Goal: Find specific page/section: Find specific page/section

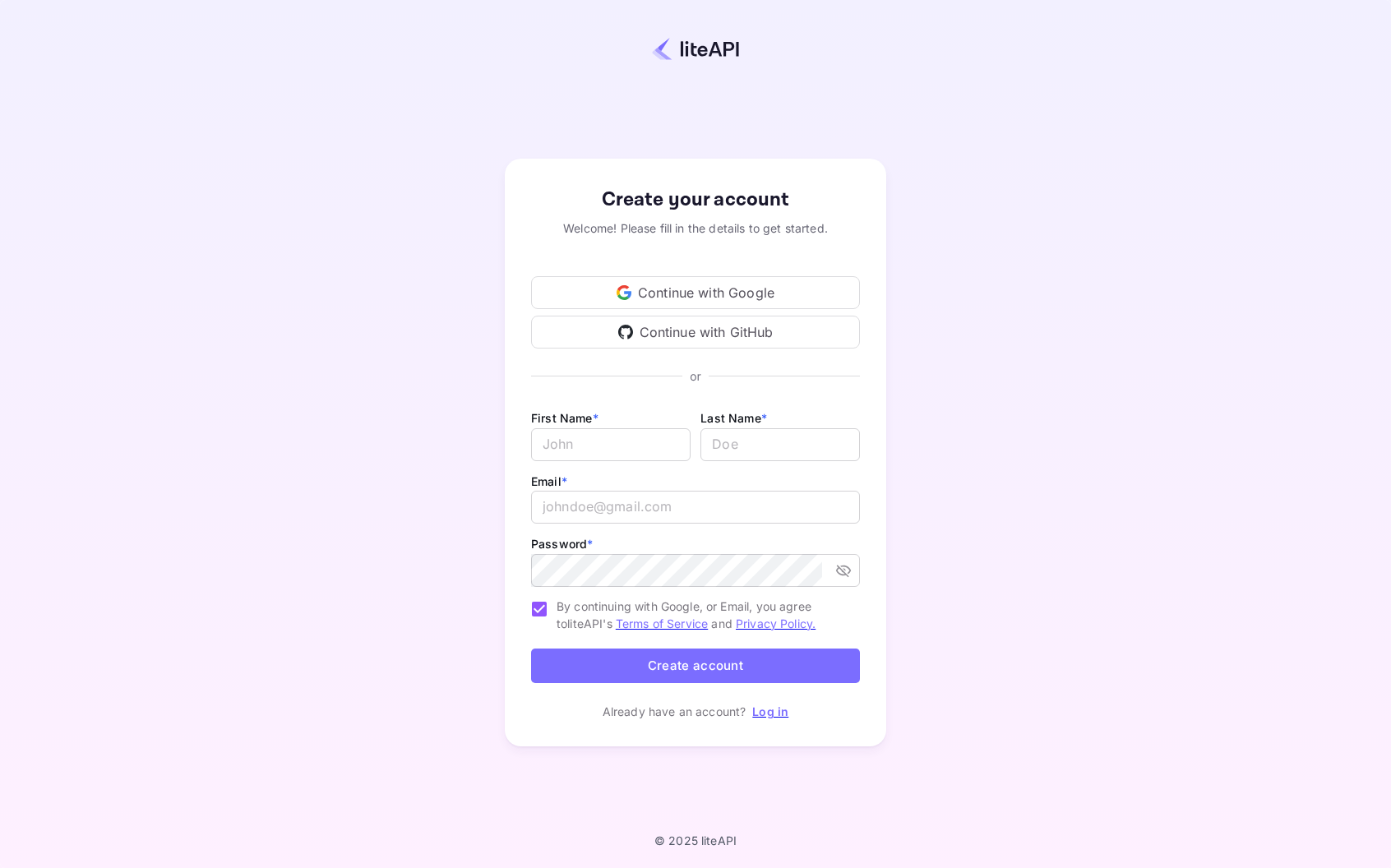
click at [697, 290] on div "Continue with Google" at bounding box center [695, 292] width 329 height 32
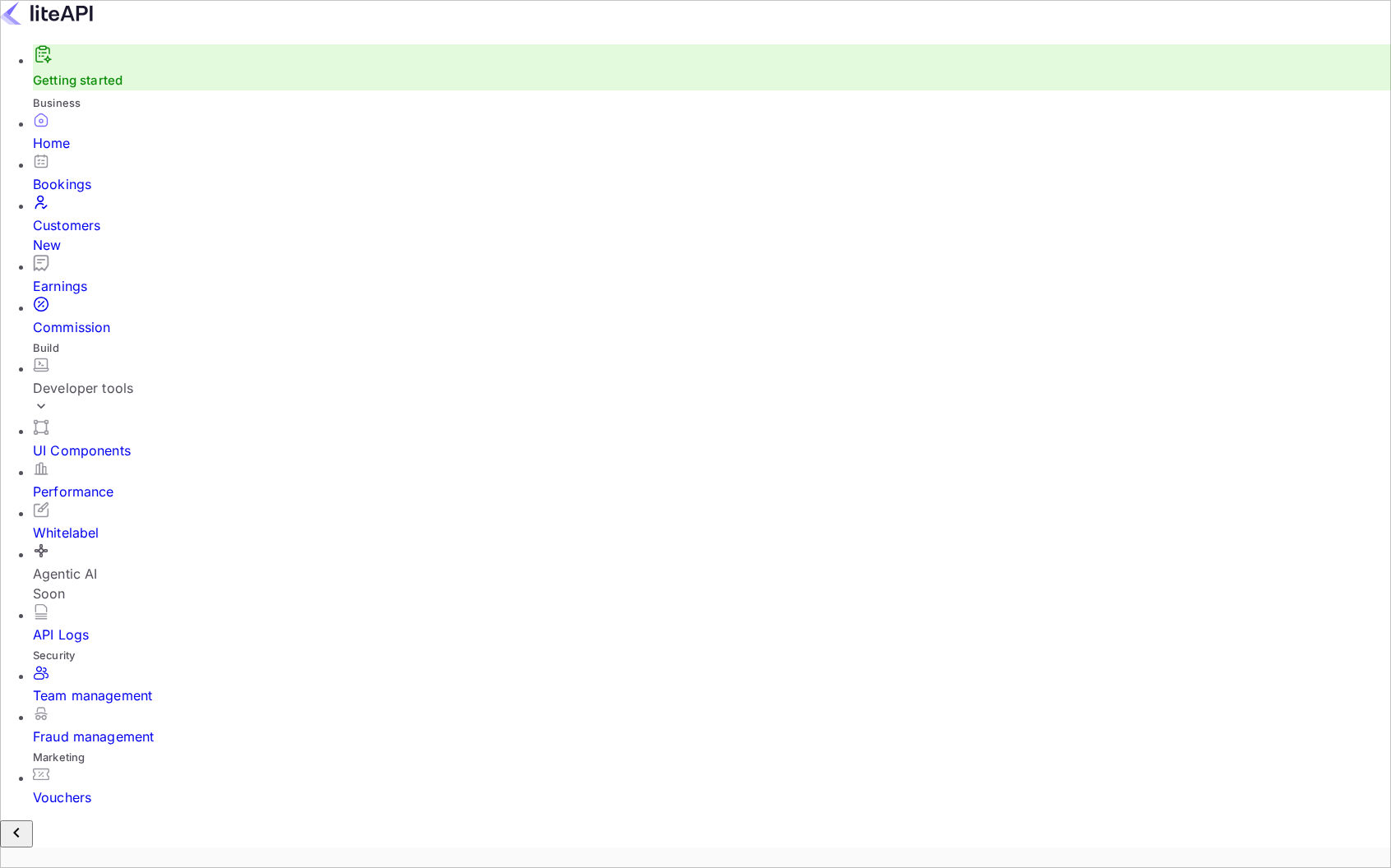
scroll to position [267, 370]
click at [79, 193] on div "Bookings" at bounding box center [712, 184] width 1359 height 20
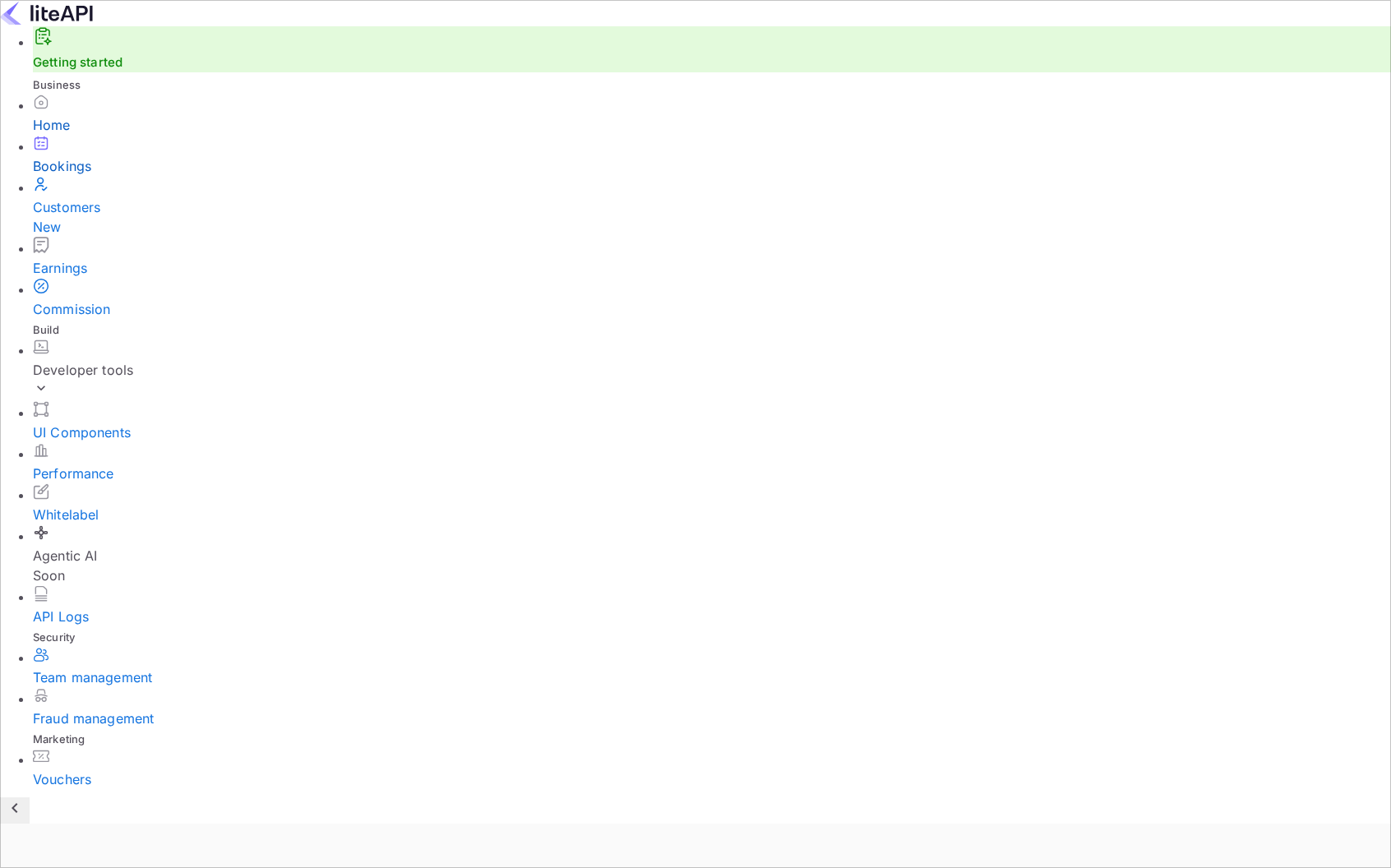
click at [123, 135] on div "Home" at bounding box center [712, 125] width 1359 height 20
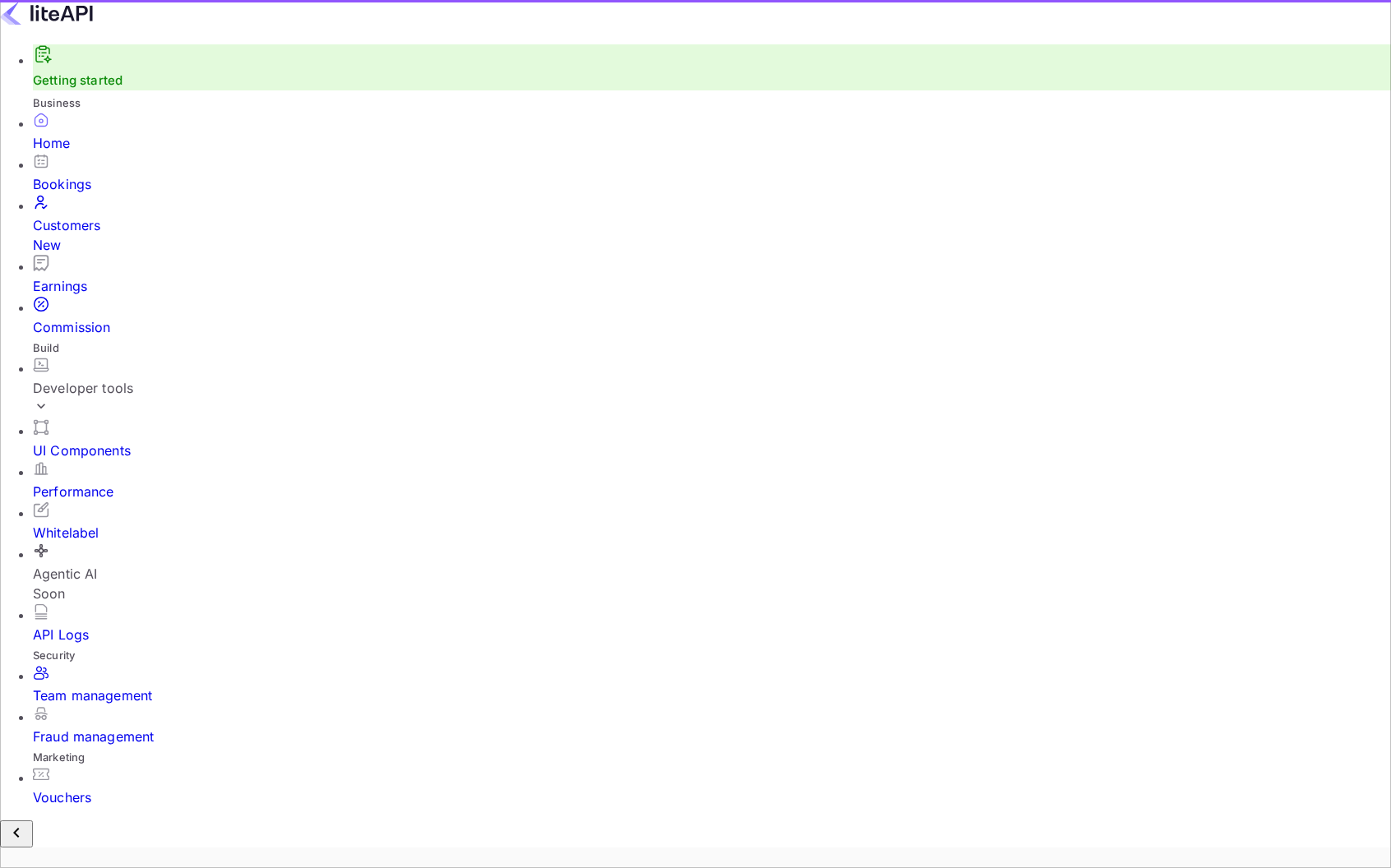
scroll to position [267, 370]
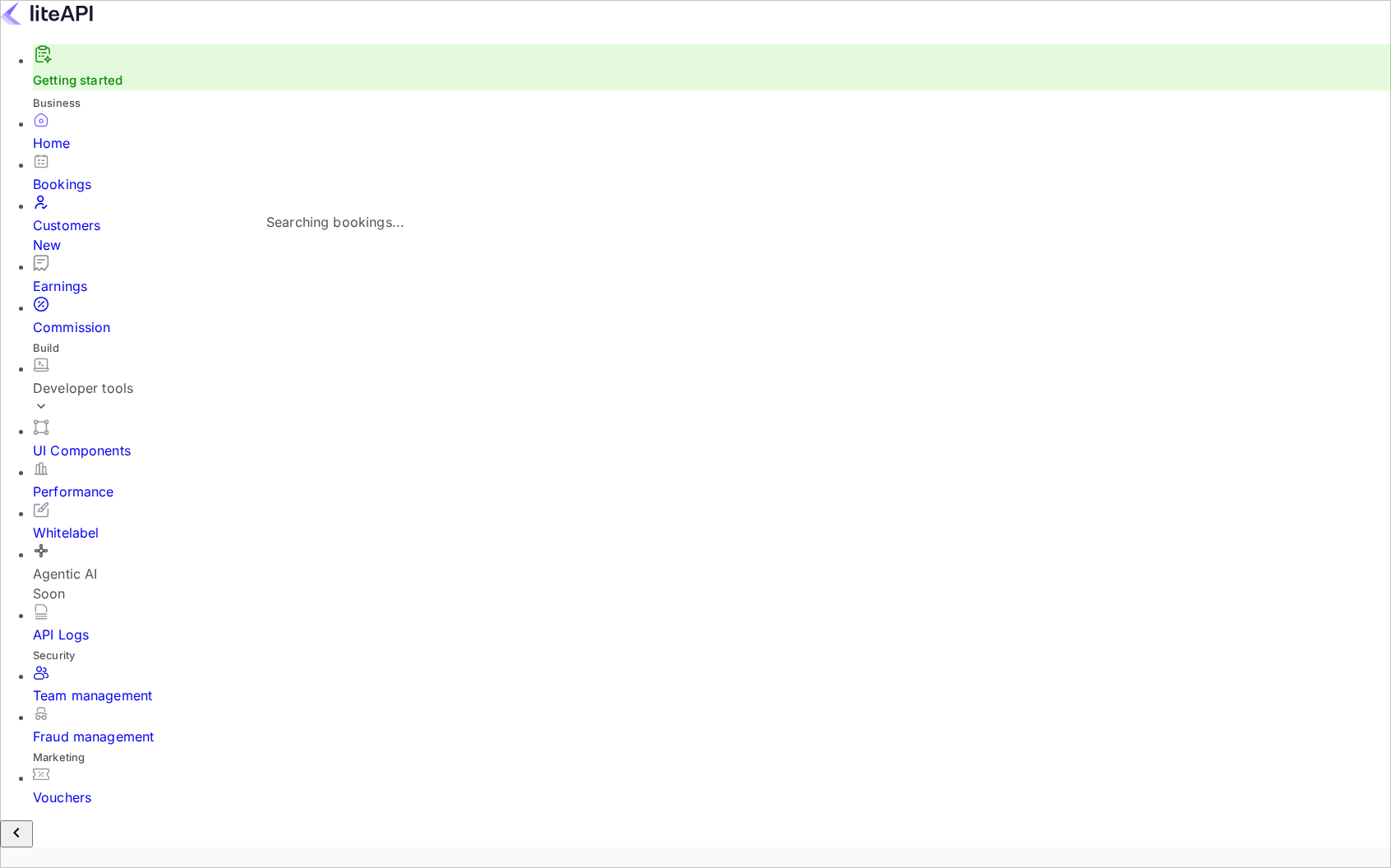
type input "ן"
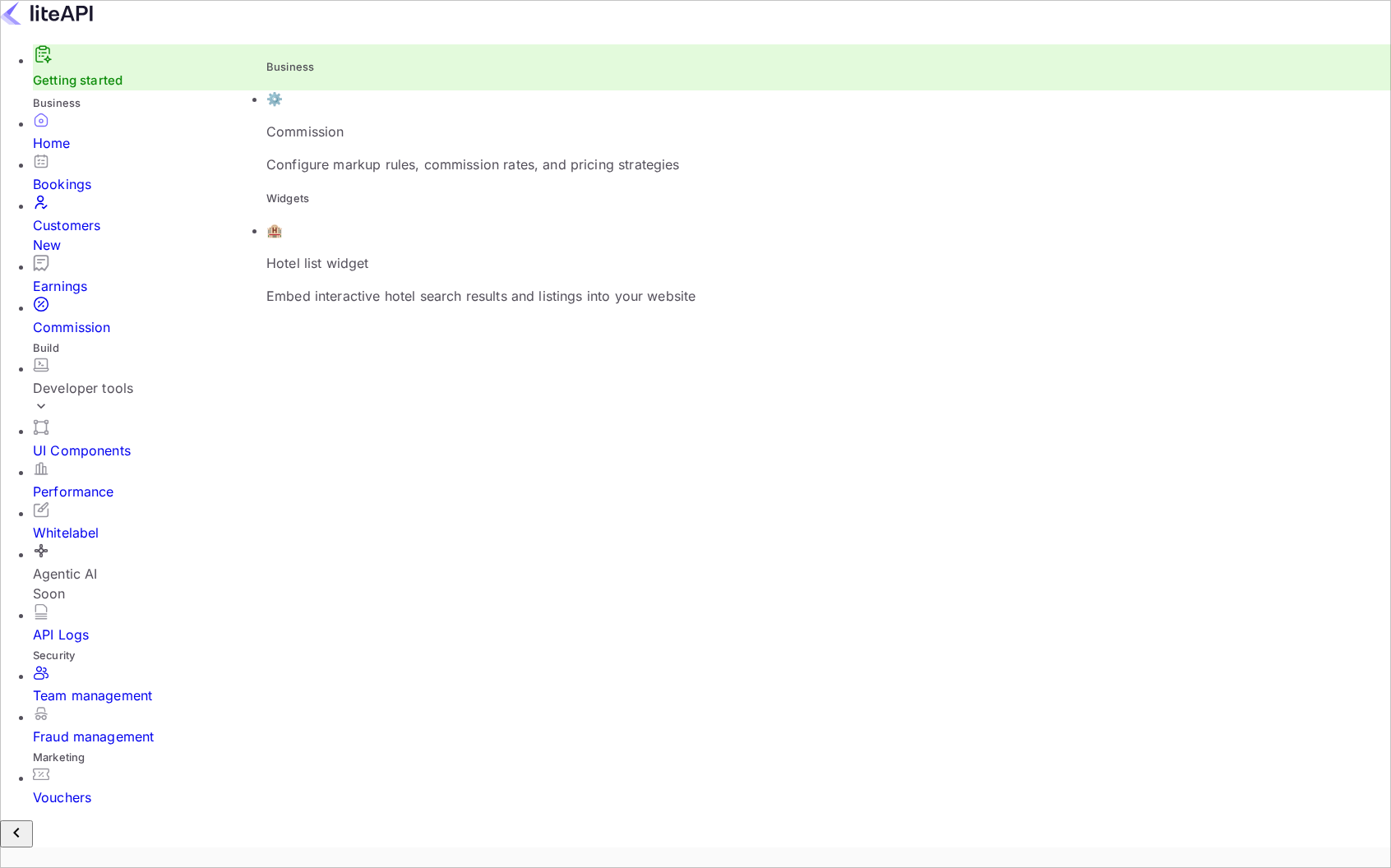
type input "i"
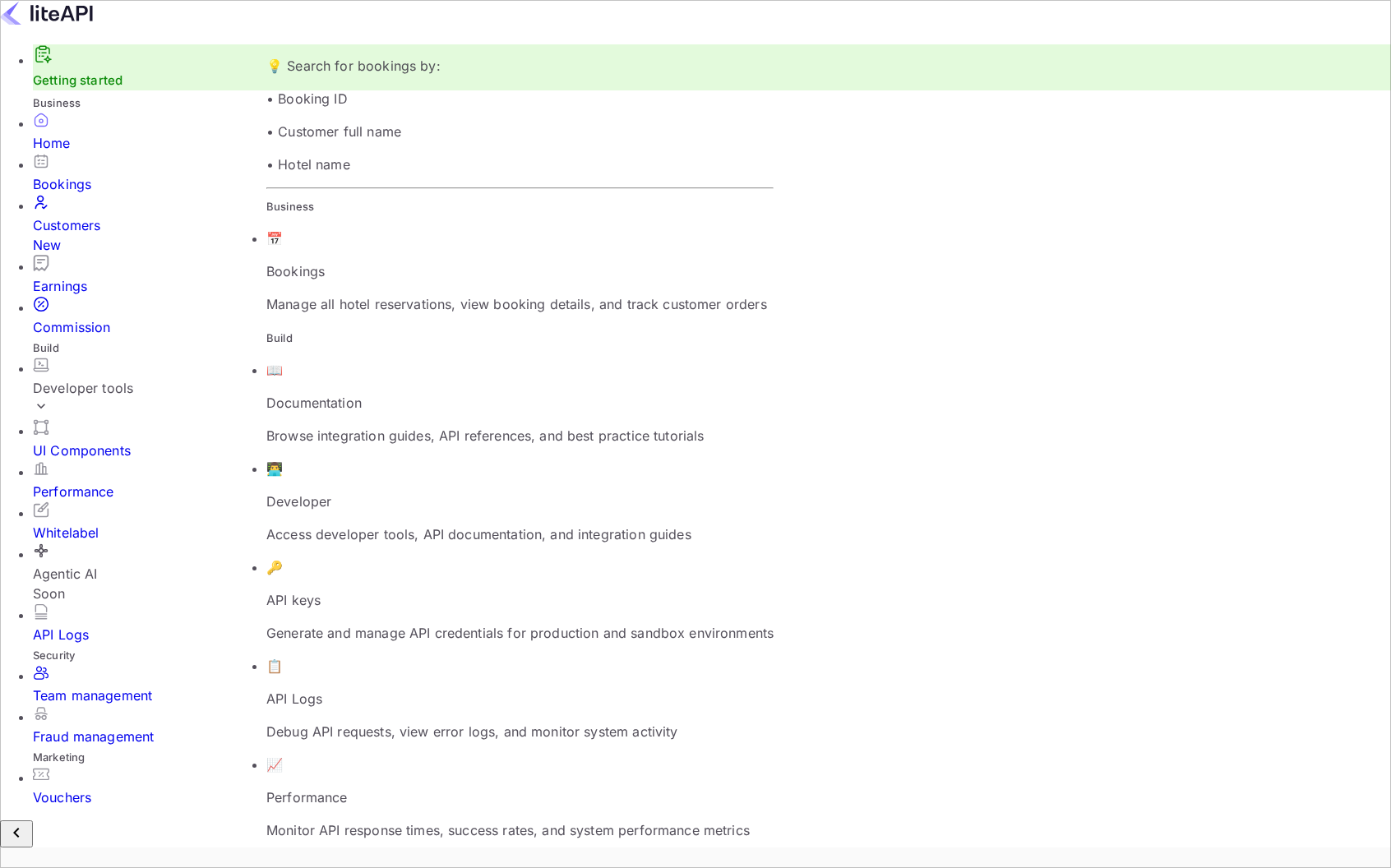
drag, startPoint x: 713, startPoint y: 105, endPoint x: 571, endPoint y: 141, distance: 146.5
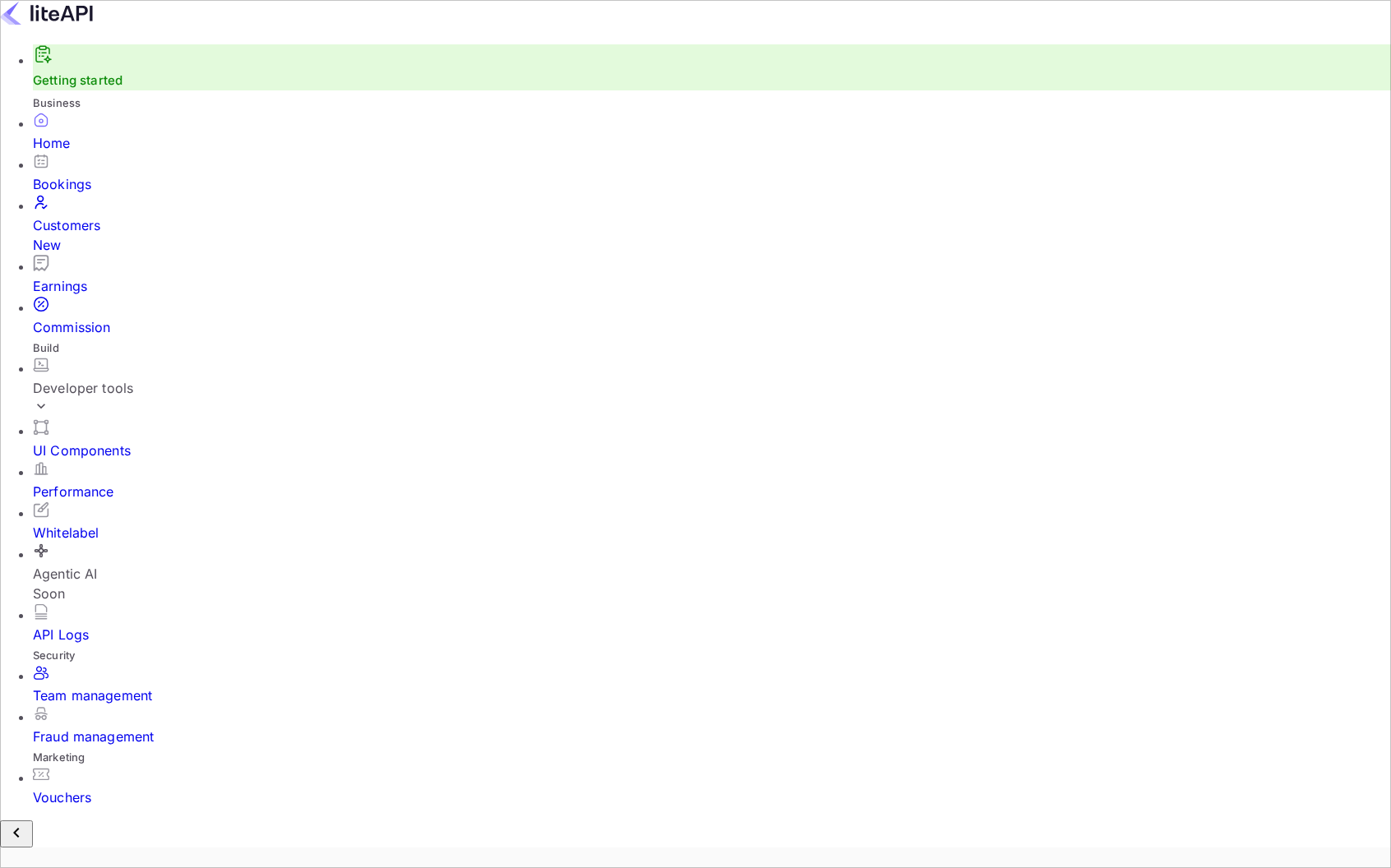
click at [103, 194] on div "Bookings" at bounding box center [712, 184] width 1359 height 20
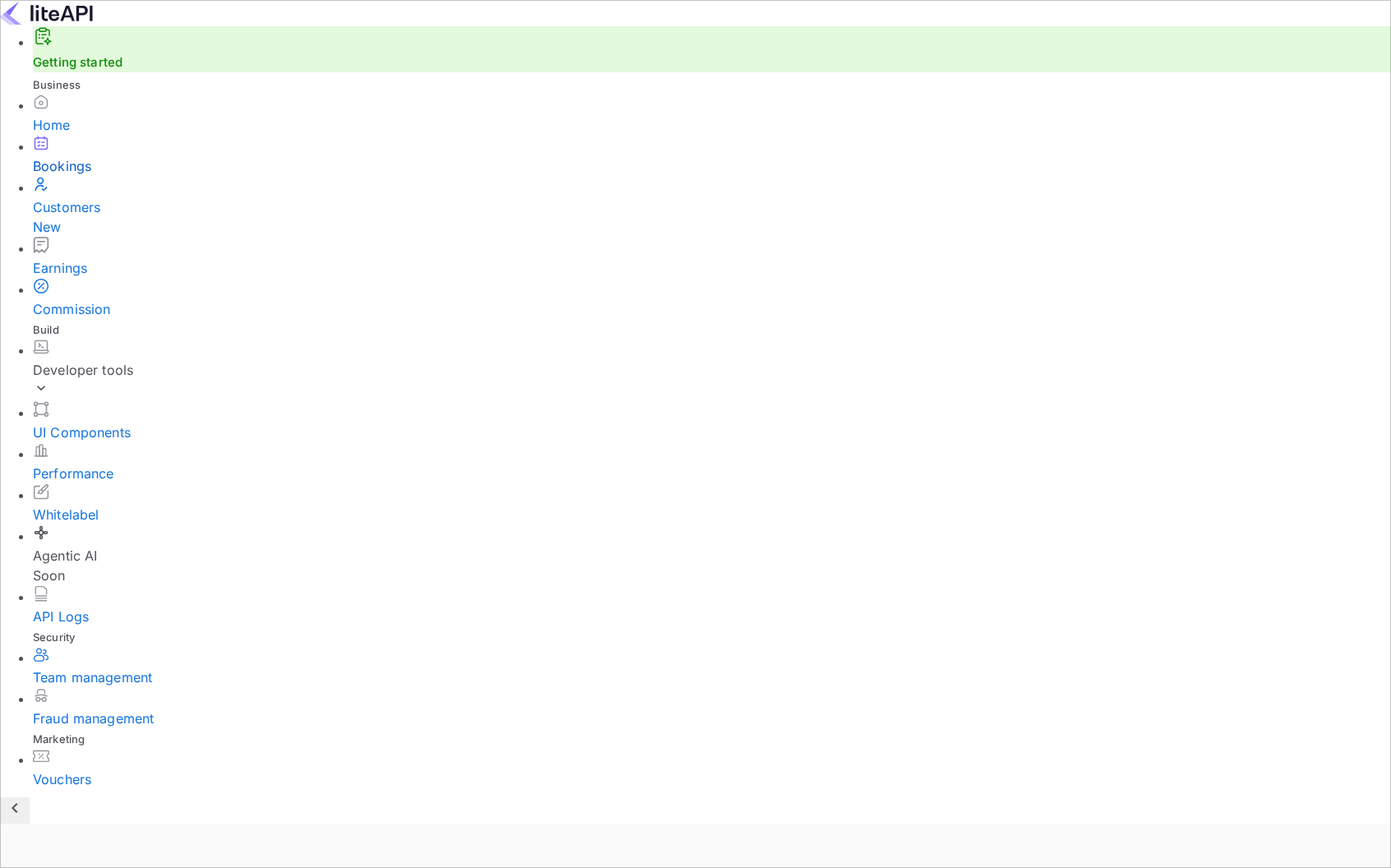
click at [65, 26] on img at bounding box center [46, 13] width 93 height 27
drag, startPoint x: 58, startPoint y: 30, endPoint x: 50, endPoint y: 31, distance: 8.1
click at [58, 27] on img at bounding box center [46, 13] width 93 height 27
drag, startPoint x: 28, startPoint y: 32, endPoint x: 45, endPoint y: 22, distance: 19.7
click at [28, 27] on img at bounding box center [46, 13] width 93 height 27
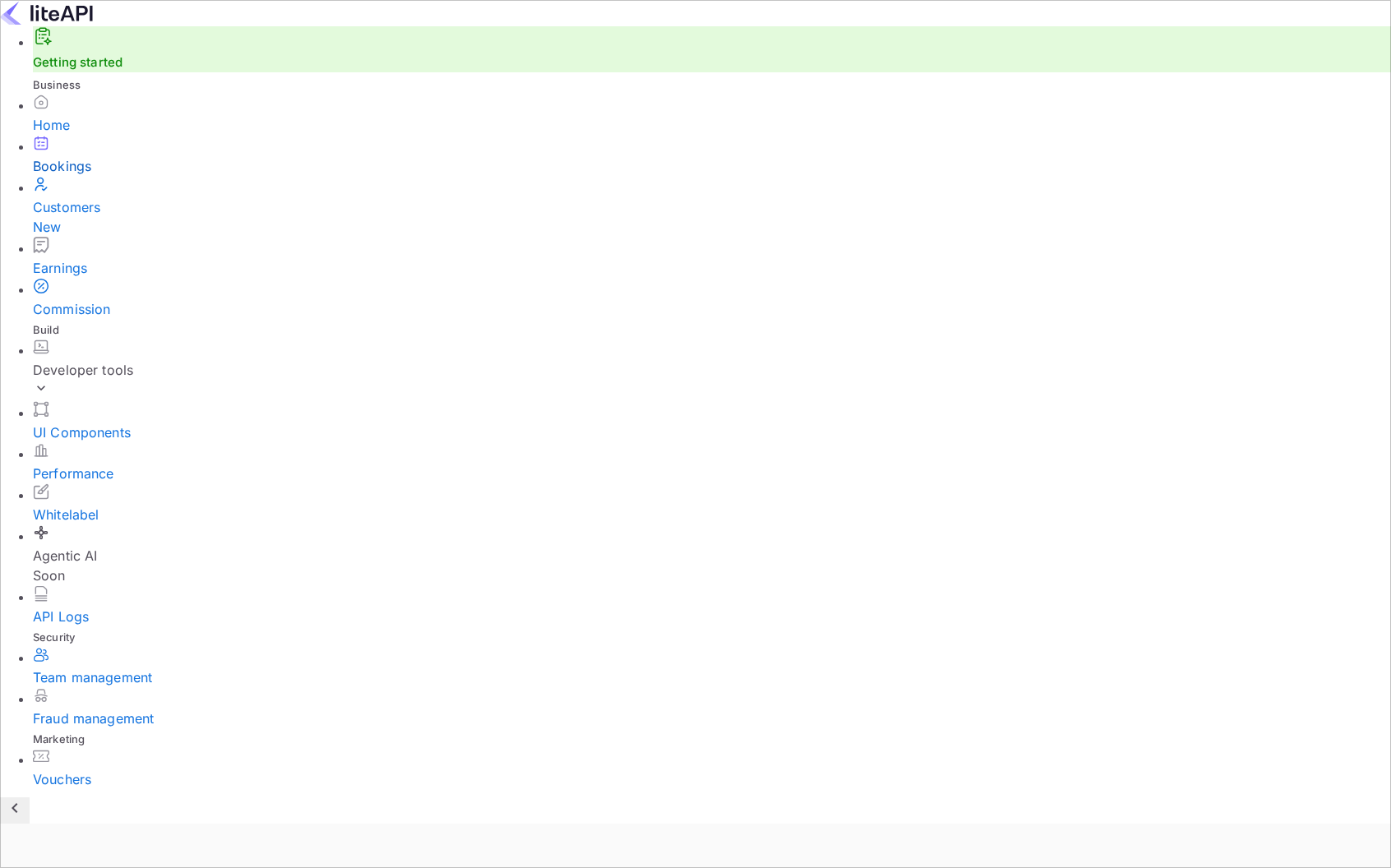
drag, startPoint x: 68, startPoint y: 31, endPoint x: 110, endPoint y: 9, distance: 47.4
click at [68, 27] on img at bounding box center [46, 13] width 93 height 27
